Goal: Find contact information: Find contact information

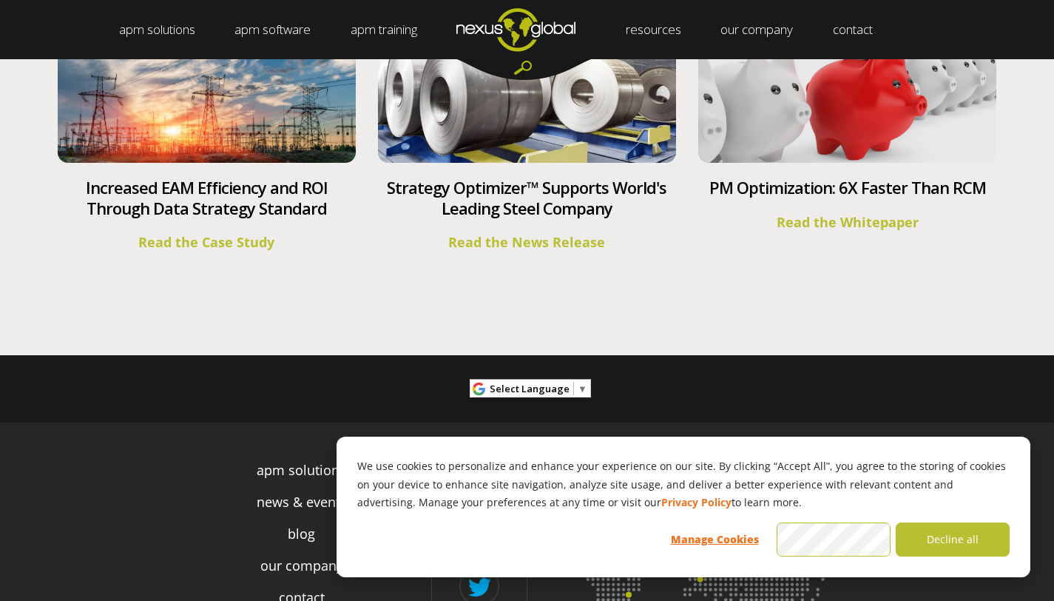
scroll to position [5564, 0]
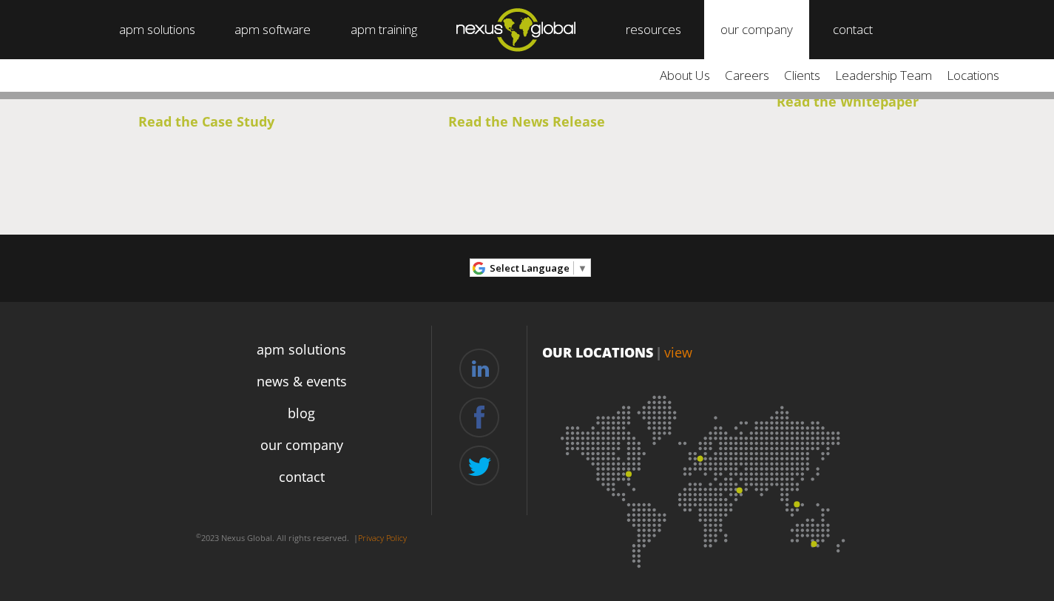
click at [769, 28] on link "our company" at bounding box center [756, 29] width 105 height 59
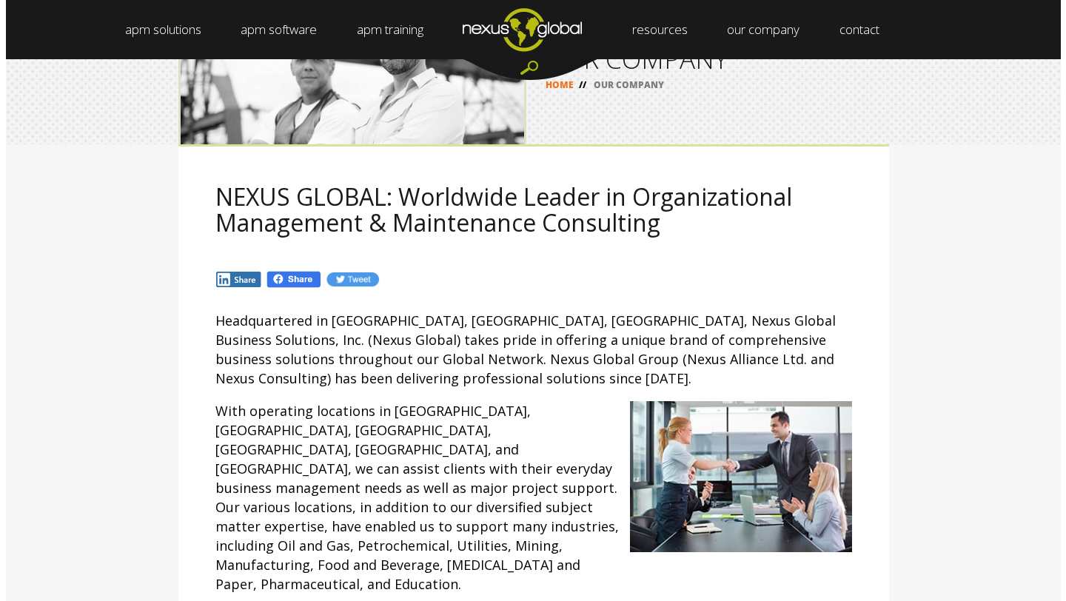
scroll to position [95, 0]
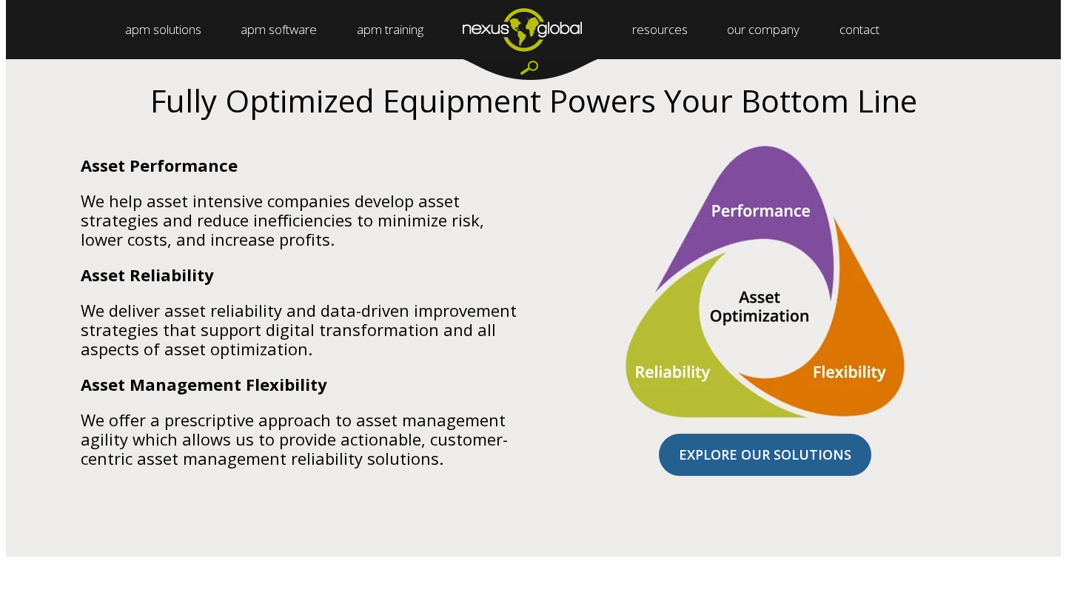
scroll to position [892, 0]
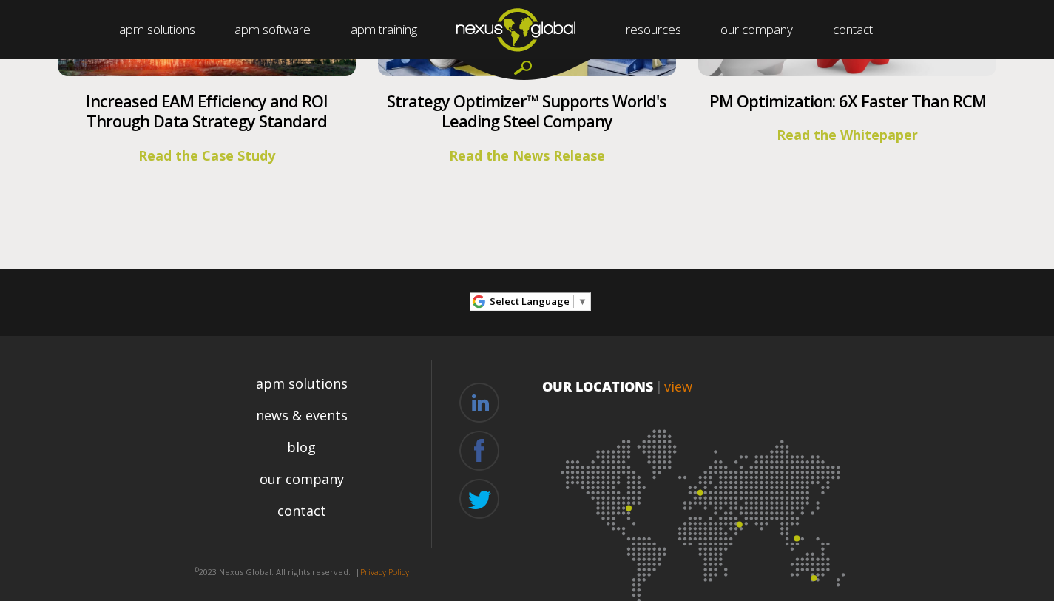
scroll to position [5564, 0]
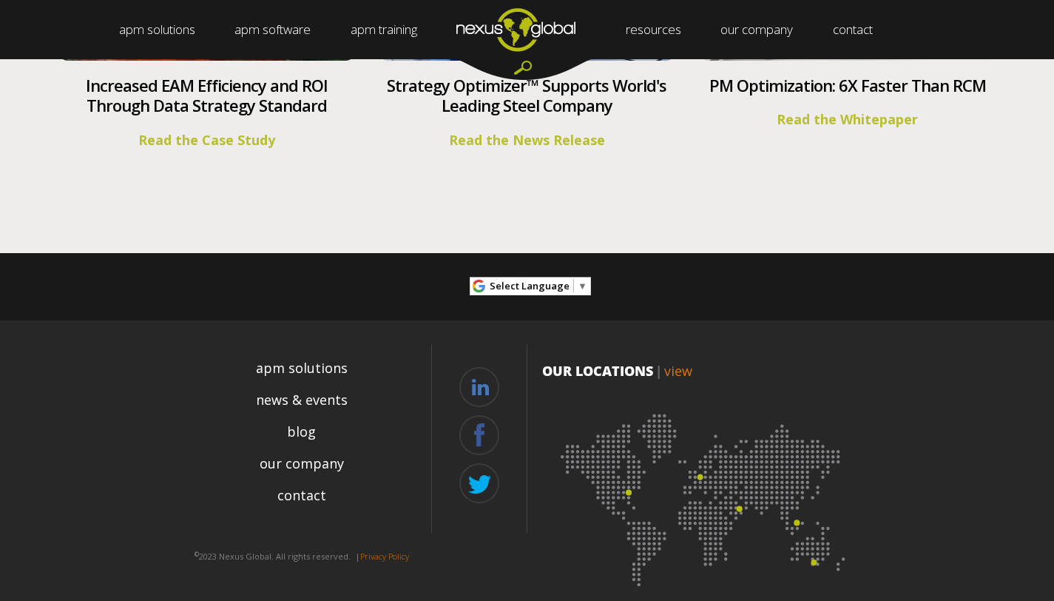
click at [633, 475] on img at bounding box center [705, 495] width 326 height 200
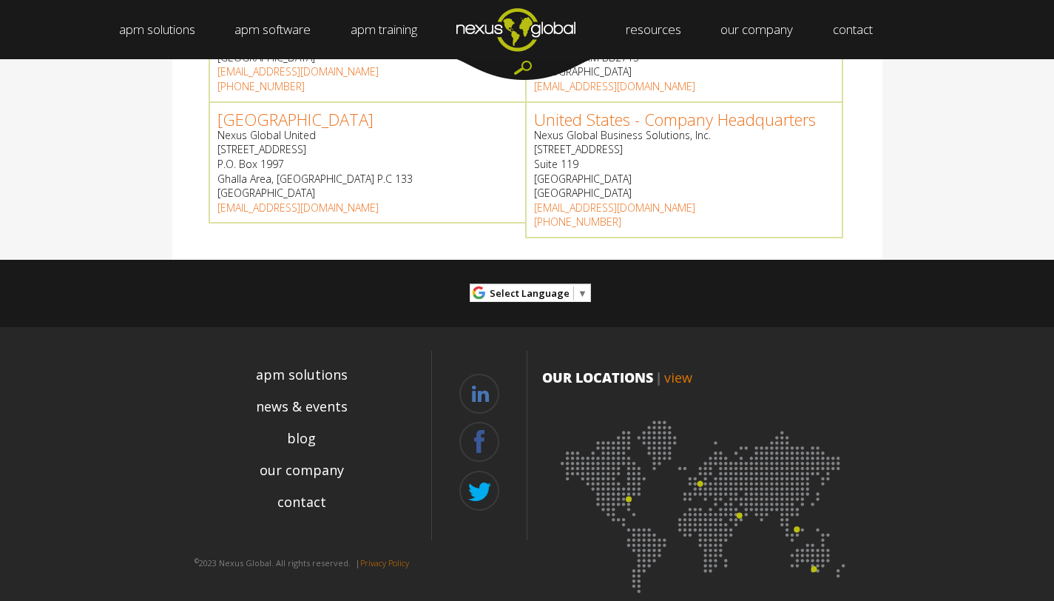
scroll to position [789, 0]
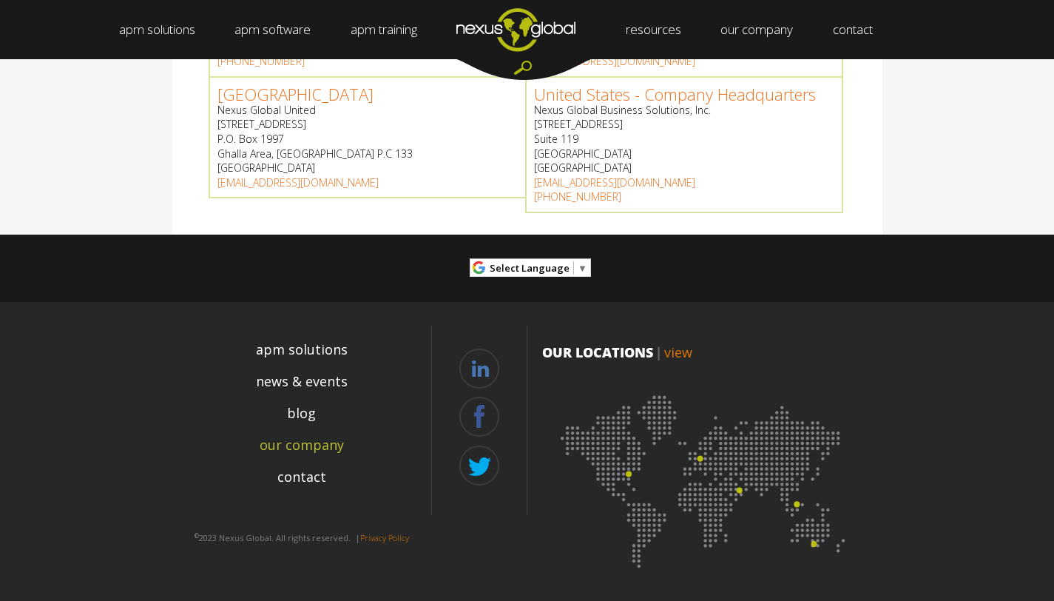
click at [317, 447] on link "our company" at bounding box center [302, 445] width 84 height 20
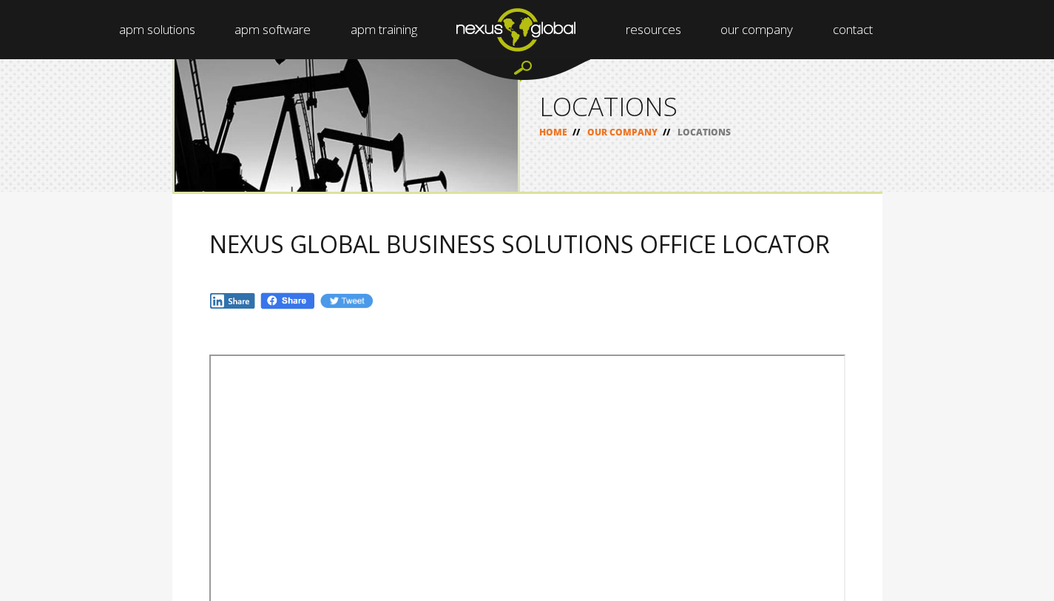
scroll to position [0, 0]
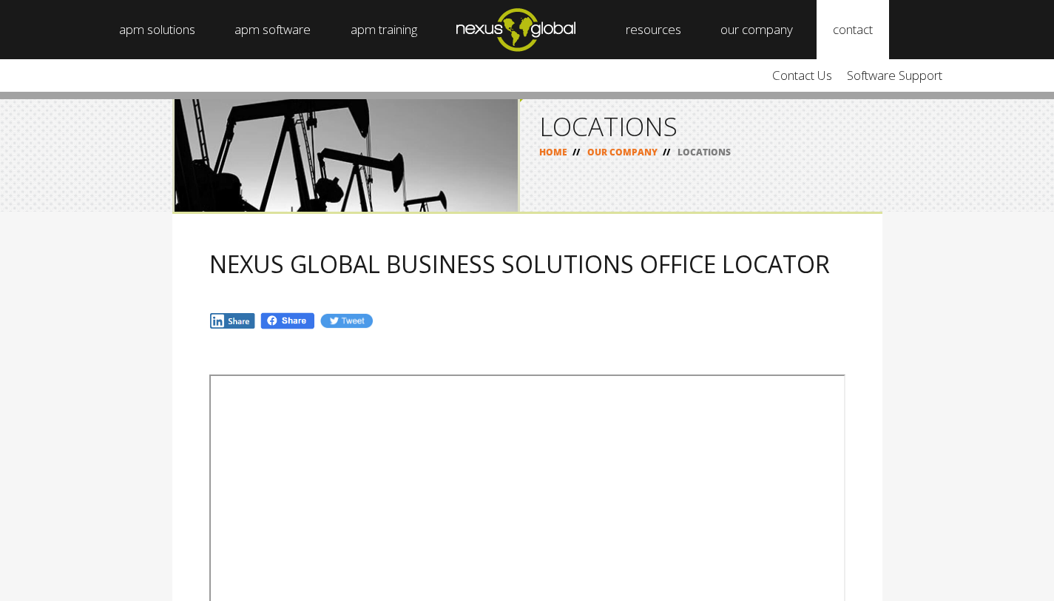
click at [866, 31] on link "contact" at bounding box center [853, 29] width 73 height 59
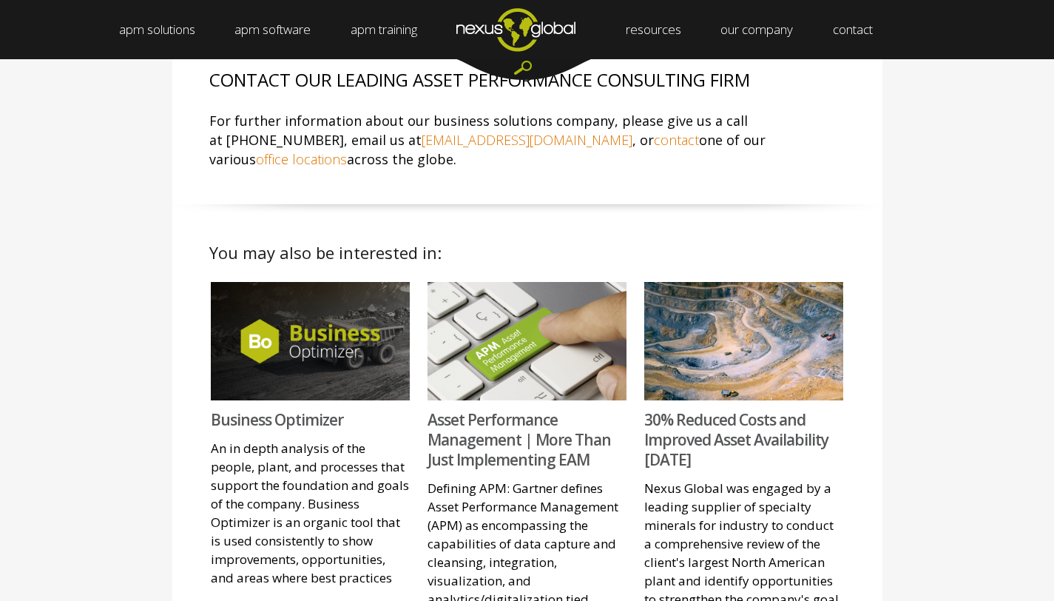
scroll to position [878, 0]
click at [347, 151] on link "office locations" at bounding box center [301, 160] width 91 height 18
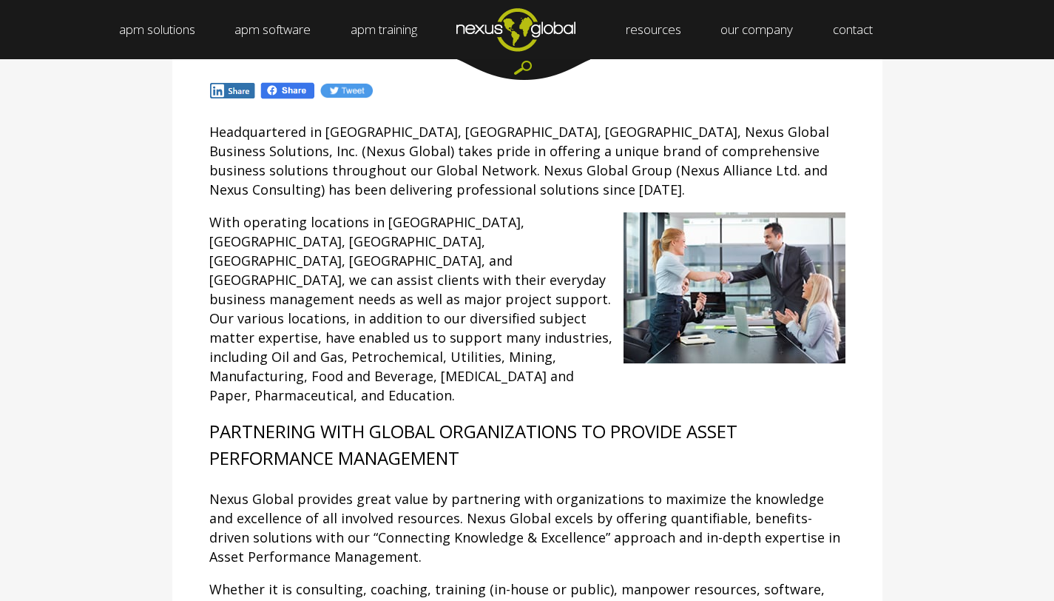
scroll to position [0, 0]
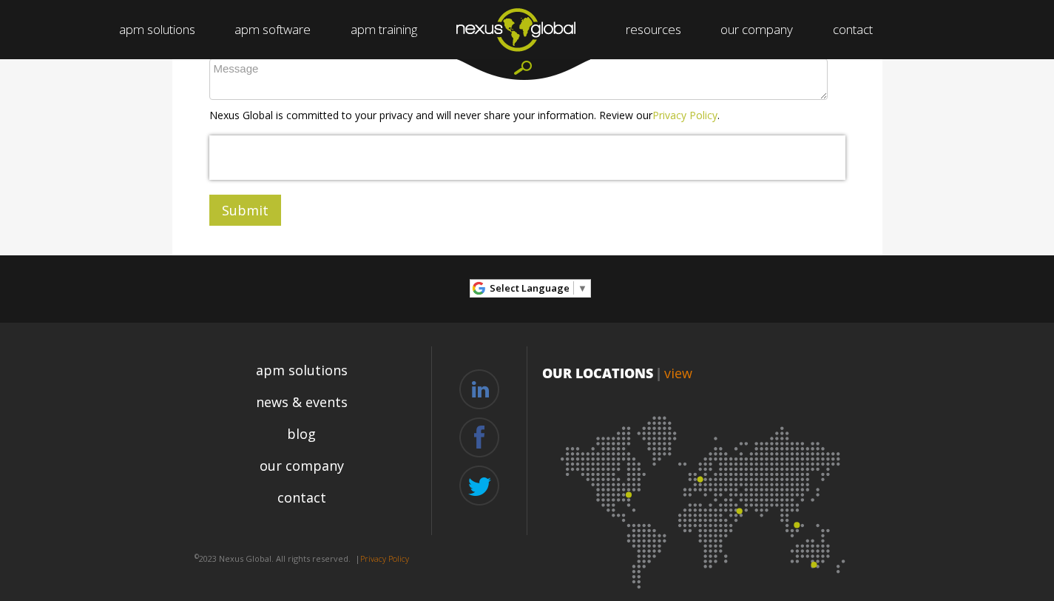
scroll to position [553, 0]
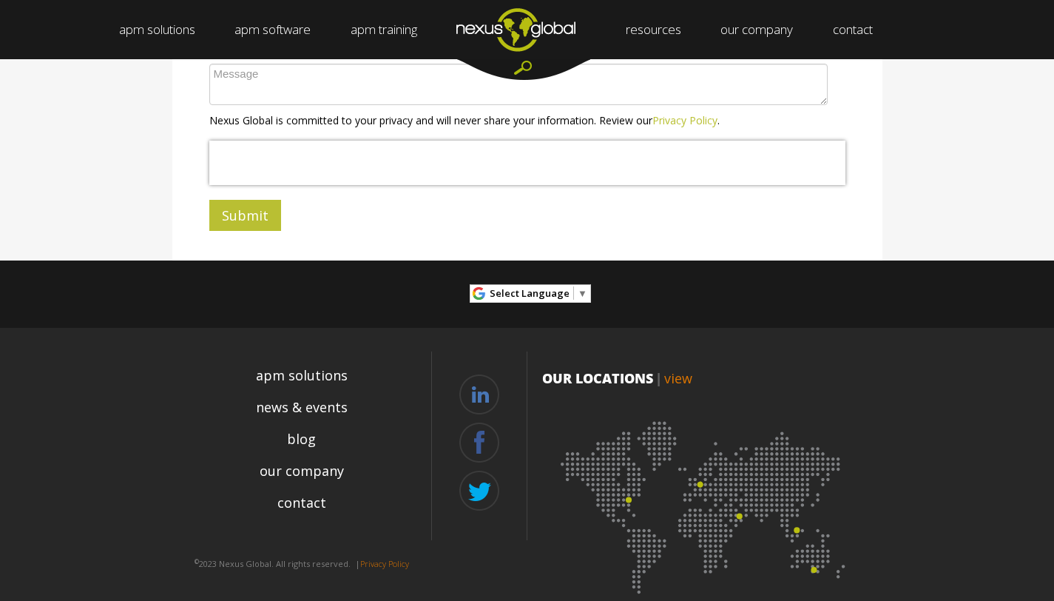
click at [628, 501] on img at bounding box center [705, 503] width 326 height 200
